Goal: Information Seeking & Learning: Learn about a topic

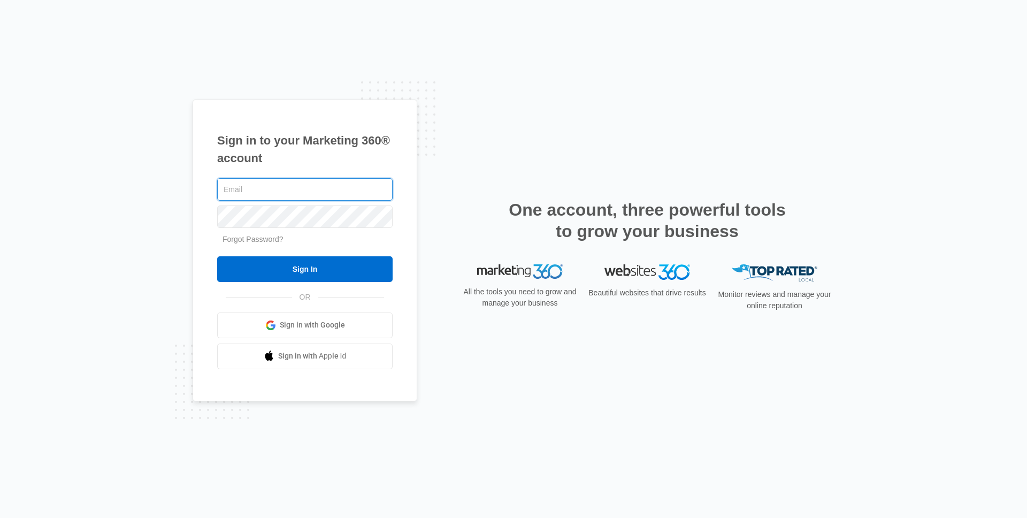
type input "[PERSON_NAME][EMAIL_ADDRESS][PERSON_NAME][DOMAIN_NAME]"
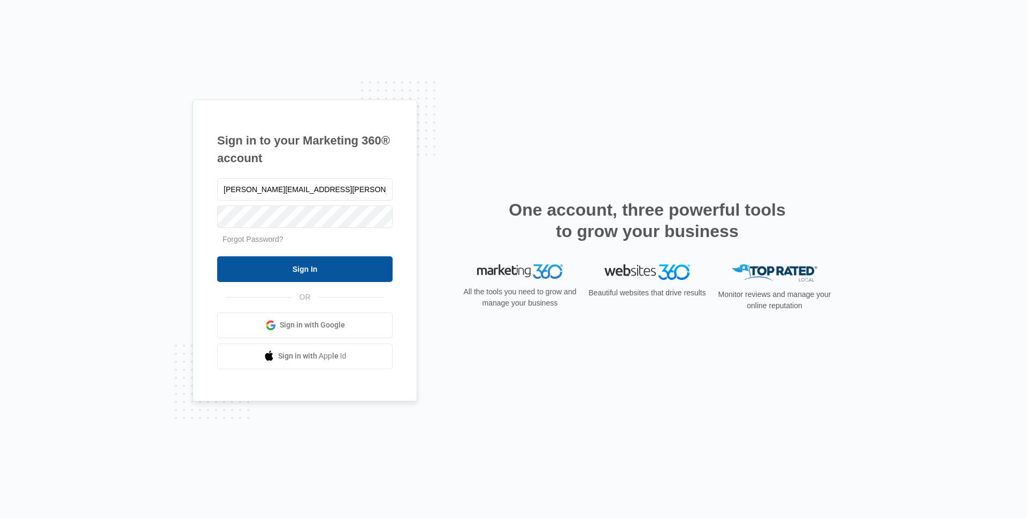
click at [340, 263] on input "Sign In" at bounding box center [304, 269] width 175 height 26
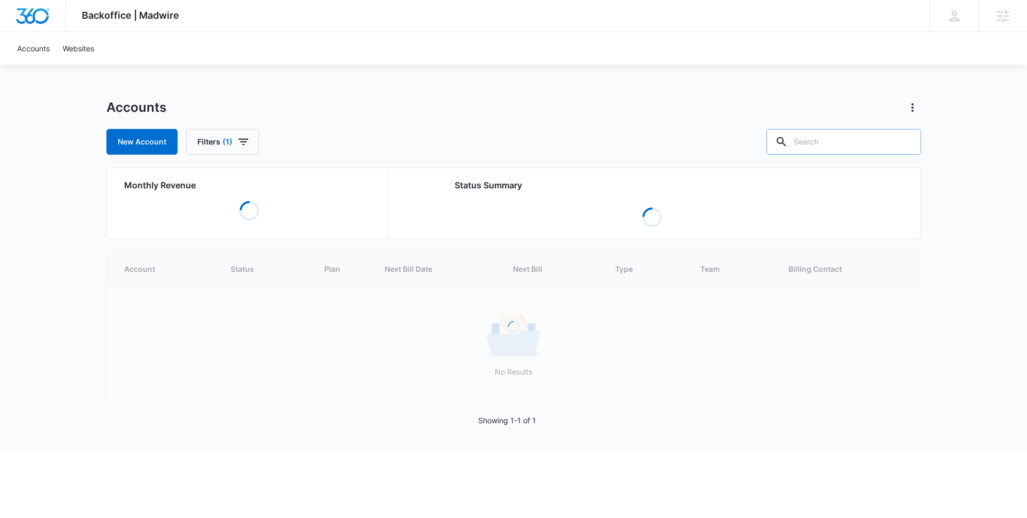
click at [849, 141] on input "text" at bounding box center [843, 142] width 155 height 26
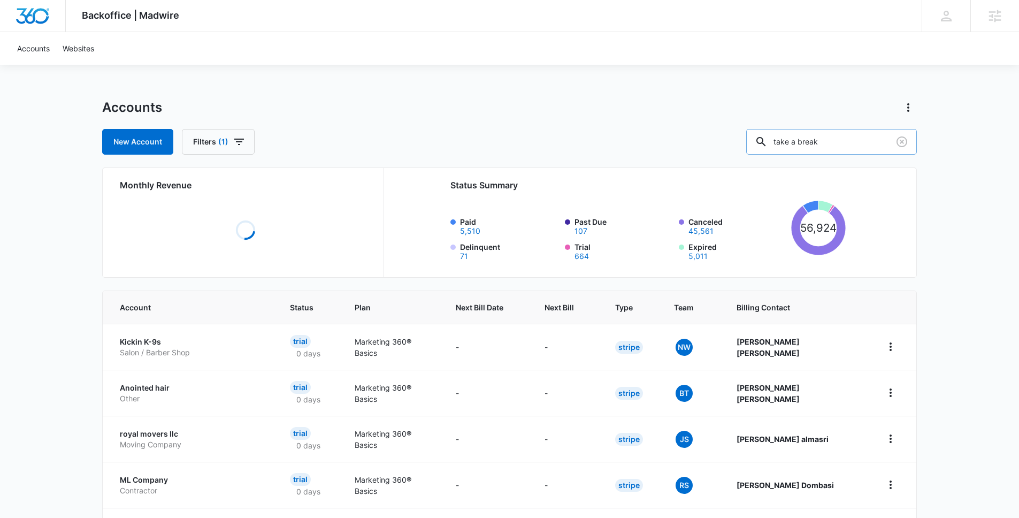
type input "take a break"
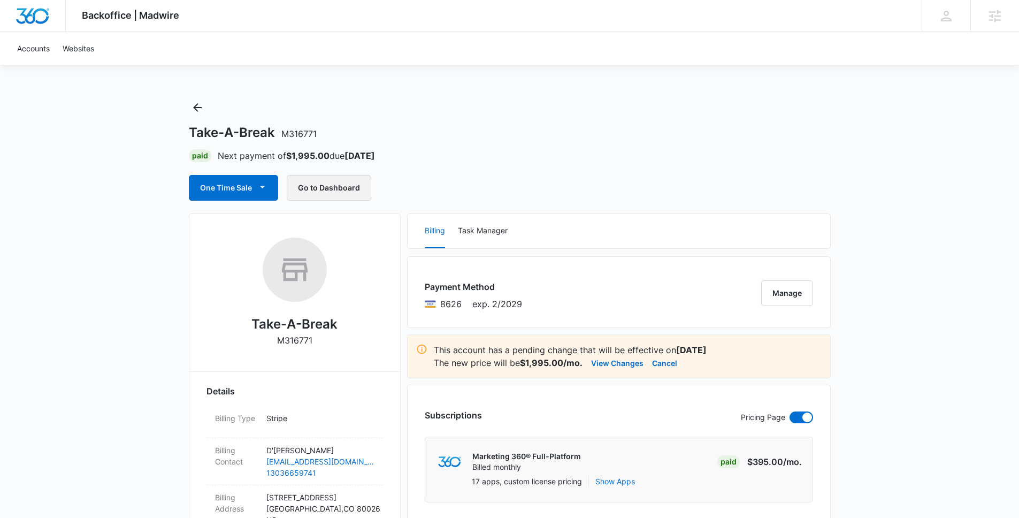
click at [316, 187] on button "Go to Dashboard" at bounding box center [329, 188] width 85 height 26
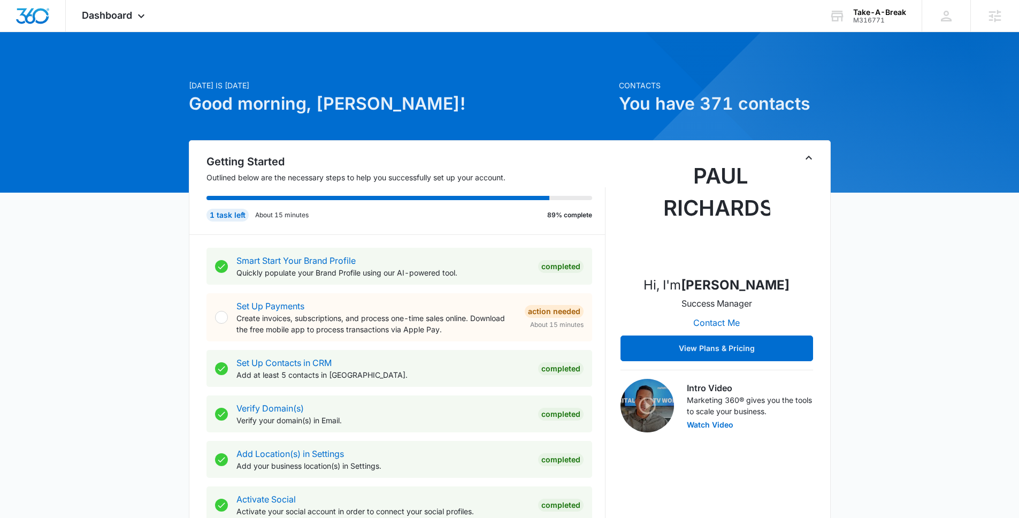
scroll to position [14, 0]
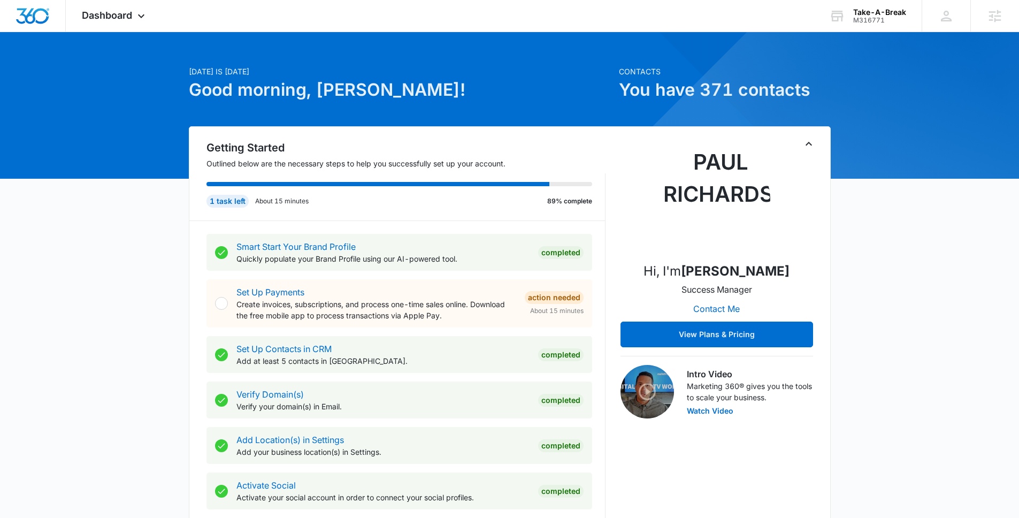
click at [807, 137] on icon "Toggle Collapse" at bounding box center [808, 143] width 13 height 13
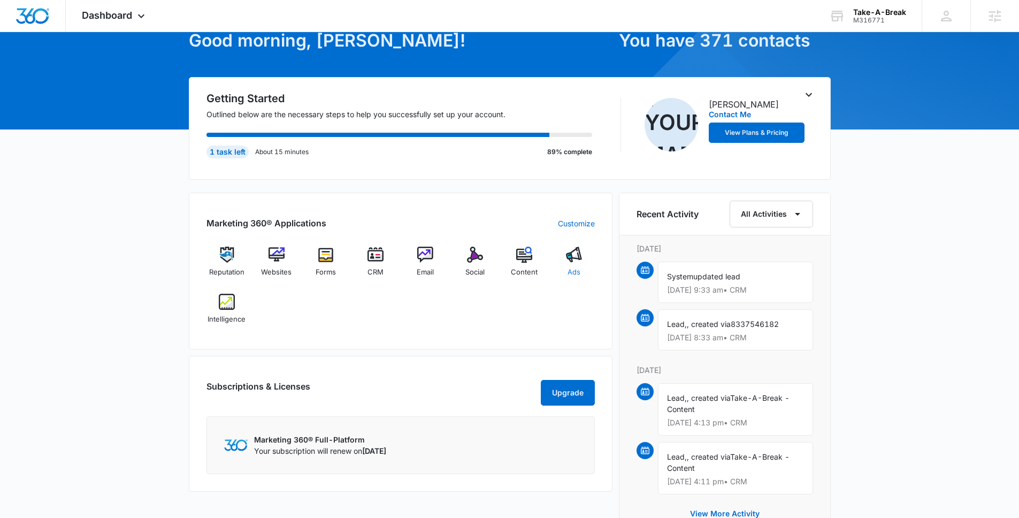
scroll to position [70, 0]
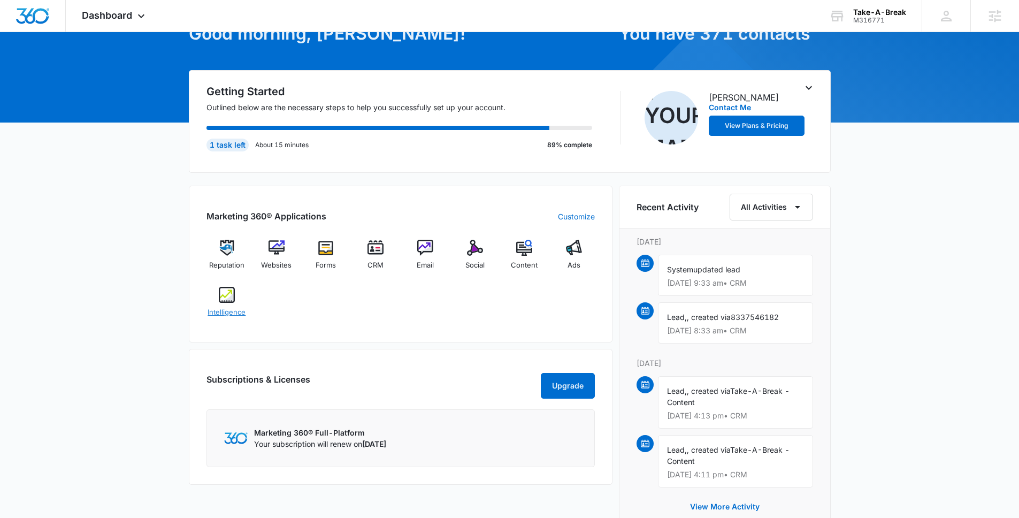
click at [222, 299] on img at bounding box center [227, 295] width 16 height 16
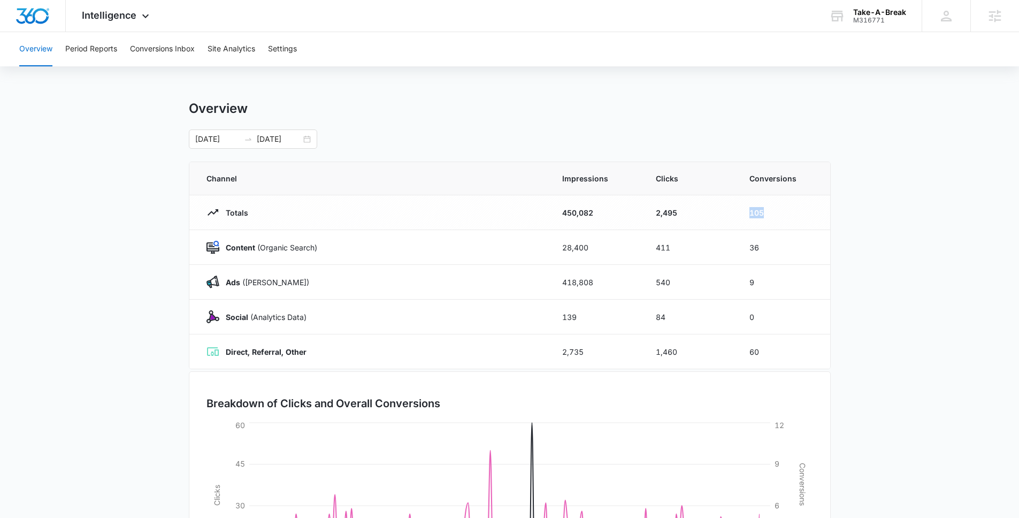
drag, startPoint x: 771, startPoint y: 217, endPoint x: 732, endPoint y: 209, distance: 40.4
click at [732, 209] on tr "Totals 450,082 2,495 105" at bounding box center [509, 212] width 641 height 35
drag, startPoint x: 769, startPoint y: 251, endPoint x: 845, endPoint y: 327, distance: 108.2
click at [716, 249] on tr "Content (Organic Search) 28,400 411 36" at bounding box center [509, 247] width 641 height 35
drag, startPoint x: 761, startPoint y: 280, endPoint x: 702, endPoint y: 286, distance: 59.2
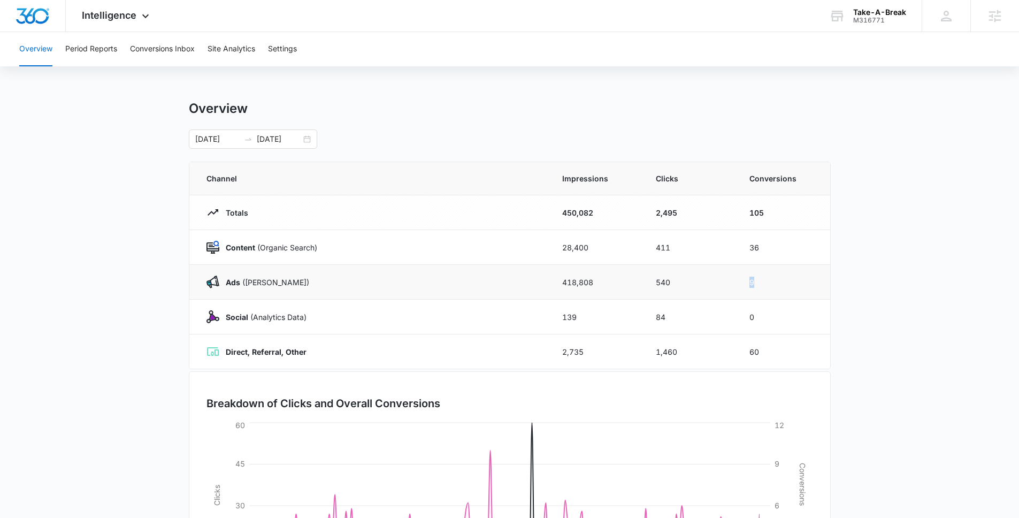
click at [702, 286] on tr "Ads ([PERSON_NAME]) 418,808 540 9" at bounding box center [509, 282] width 641 height 35
drag, startPoint x: 775, startPoint y: 351, endPoint x: 718, endPoint y: 350, distance: 57.2
click at [718, 350] on tr "Direct, Referral, Other 2,735 1,460 60" at bounding box center [509, 351] width 641 height 35
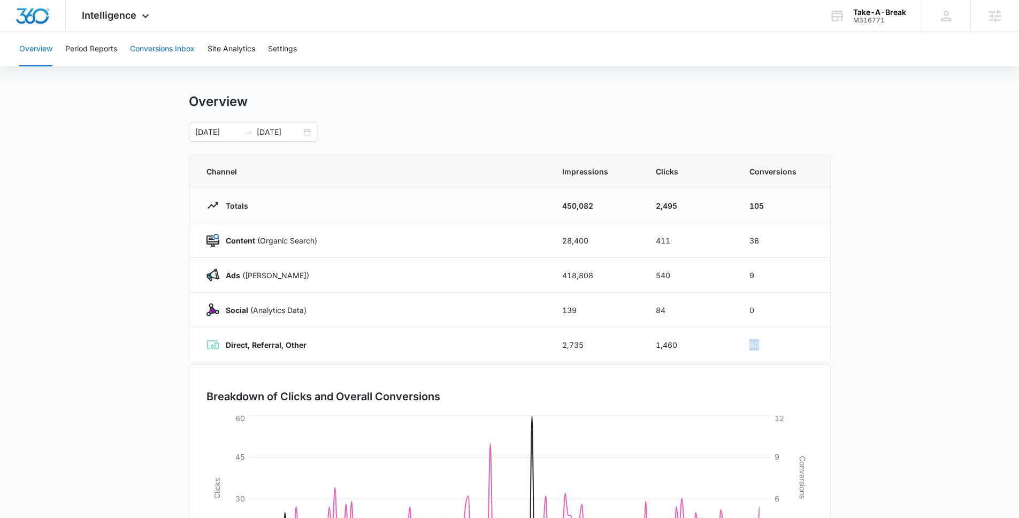
click at [167, 56] on button "Conversions Inbox" at bounding box center [162, 49] width 65 height 34
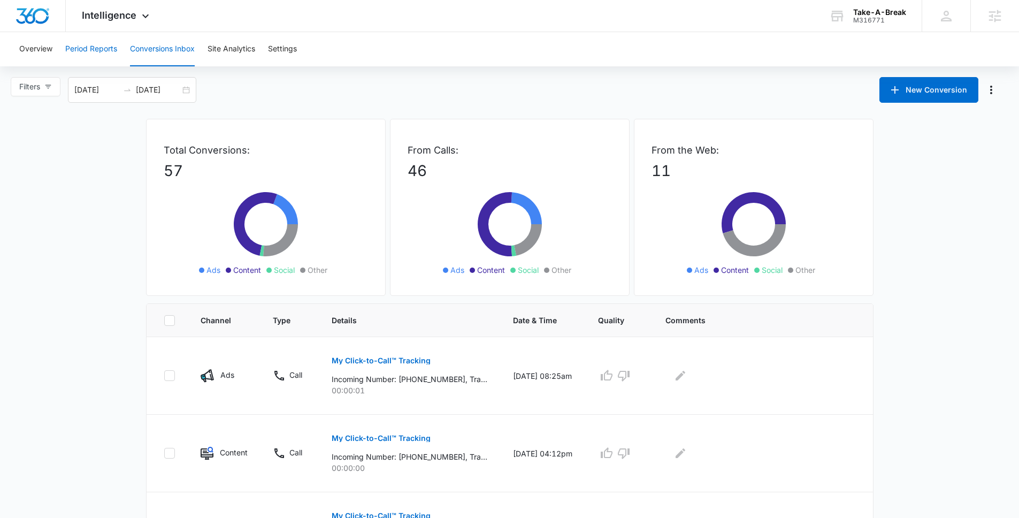
click at [98, 45] on button "Period Reports" at bounding box center [91, 49] width 52 height 34
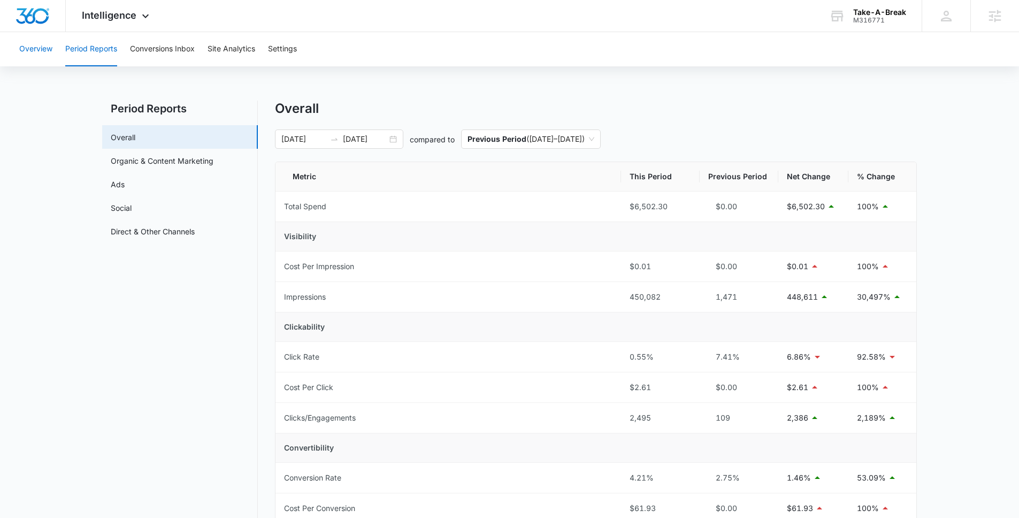
click at [28, 44] on button "Overview" at bounding box center [35, 49] width 33 height 34
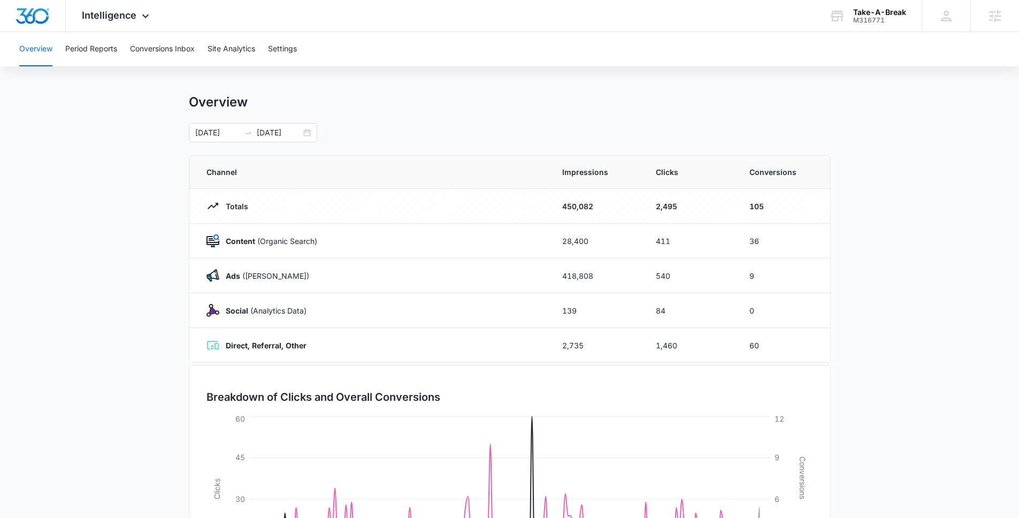
scroll to position [122, 0]
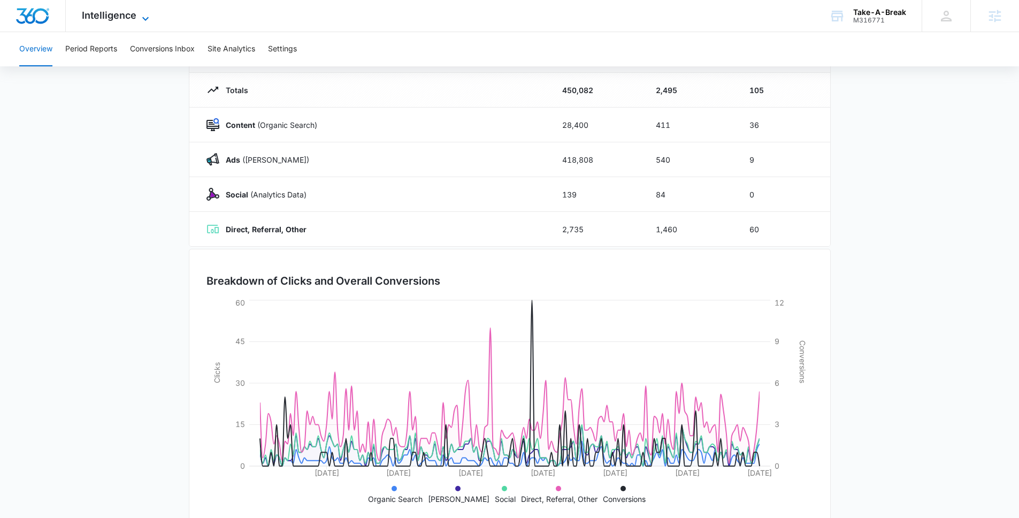
click at [100, 19] on span "Intelligence" at bounding box center [109, 15] width 55 height 11
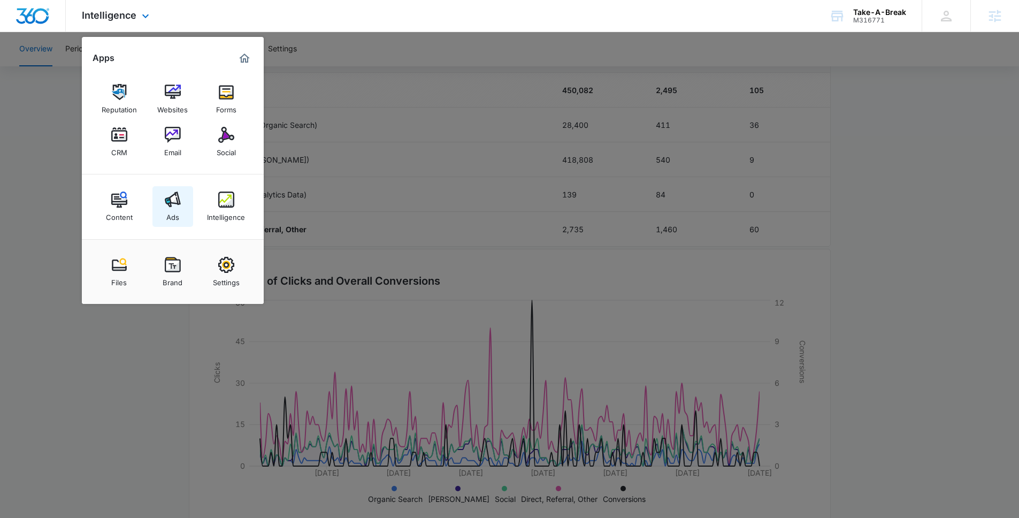
click at [168, 196] on img at bounding box center [173, 199] width 16 height 16
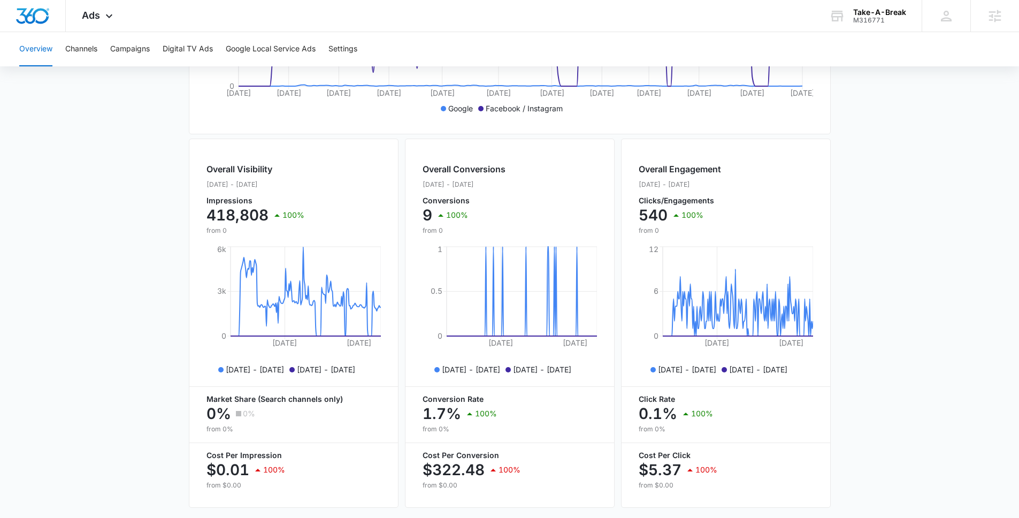
scroll to position [359, 0]
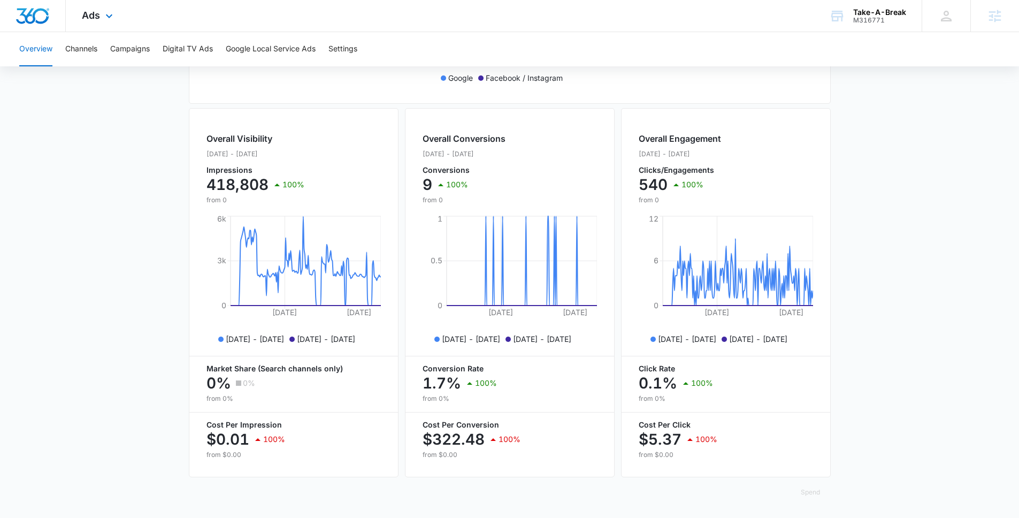
click at [36, 20] on img "Dashboard" at bounding box center [33, 16] width 34 height 16
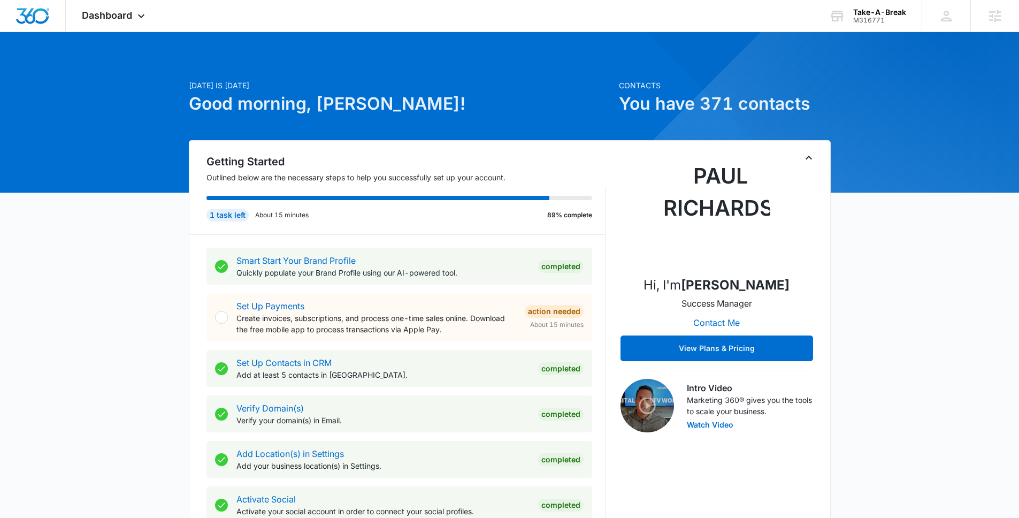
drag, startPoint x: 820, startPoint y: 153, endPoint x: 813, endPoint y: 156, distance: 7.0
click at [820, 153] on div "Getting Started Outlined below are the necessary steps to help you successfully…" at bounding box center [510, 411] width 642 height 543
click at [813, 157] on icon "Toggle Collapse" at bounding box center [808, 157] width 13 height 13
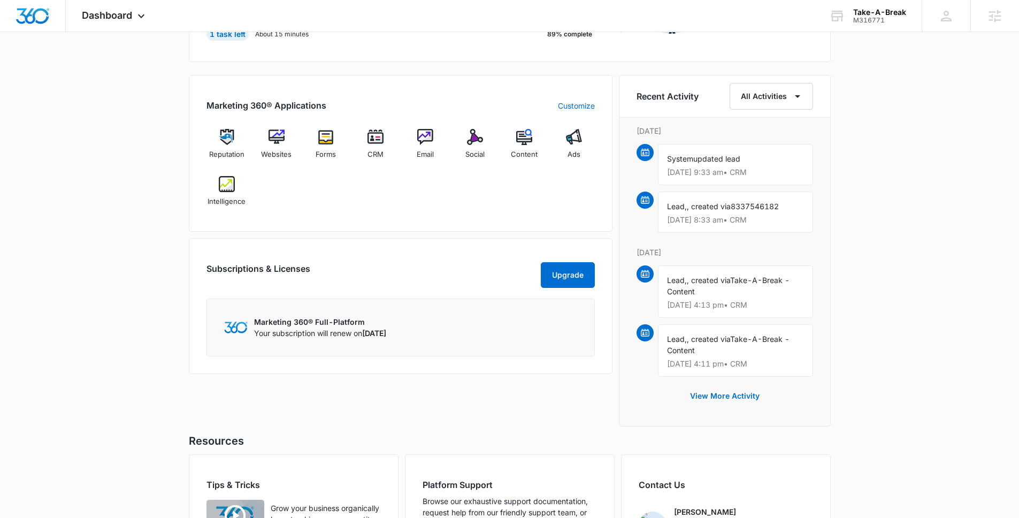
scroll to position [156, 0]
